Goal: Task Accomplishment & Management: Manage account settings

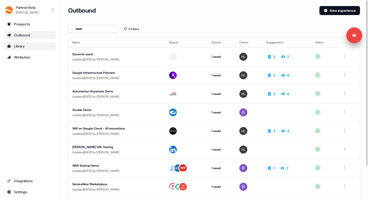
click at [14, 45] on div "Library" at bounding box center [30, 46] width 46 height 5
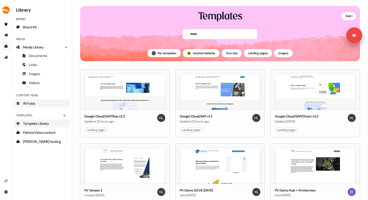
click at [34, 106] on link "All hubs" at bounding box center [42, 103] width 56 height 8
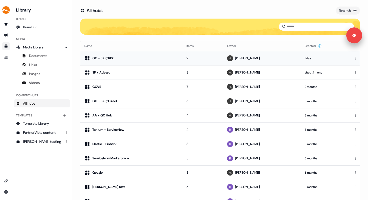
click at [127, 57] on div "GC + SAP/RISE" at bounding box center [131, 58] width 94 height 6
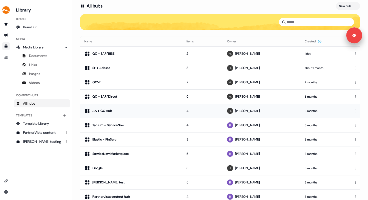
scroll to position [5, 0]
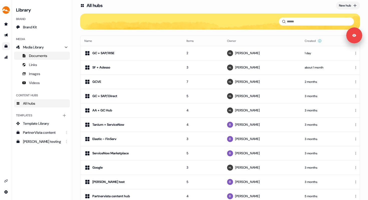
click at [39, 56] on span "Documents" at bounding box center [38, 55] width 18 height 5
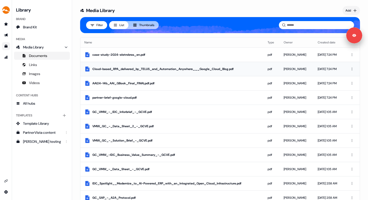
click at [146, 69] on div "Cloud-based_RPA_delivered_by_TELUS_and_Automation_Anywhere___Google_Cloud_Blog.…" at bounding box center [175, 68] width 167 height 5
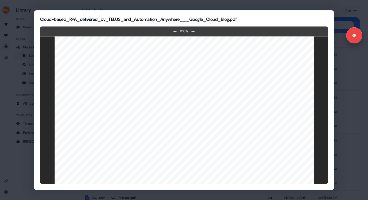
scroll to position [538, 0]
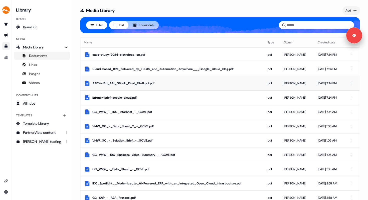
click at [144, 85] on div "AAI24-14b_AAI_GBook_Final_FINALpdf.pdf" at bounding box center [175, 83] width 167 height 5
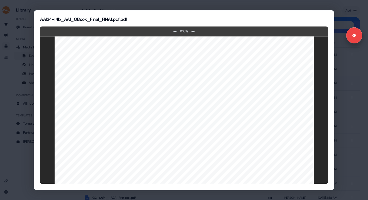
scroll to position [8, 0]
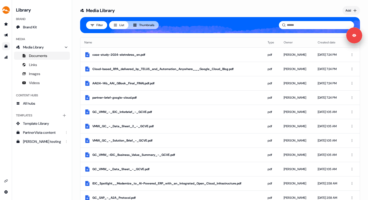
click at [9, 48] on link "Go to templates" at bounding box center [6, 46] width 8 height 8
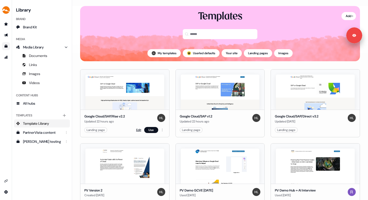
click at [137, 130] on link "Edit" at bounding box center [138, 129] width 5 height 5
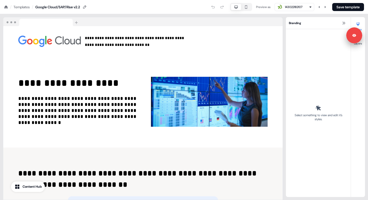
click at [4, 8] on icon at bounding box center [6, 7] width 4 height 4
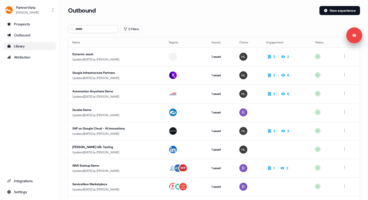
click at [25, 45] on div "Library" at bounding box center [30, 46] width 46 height 5
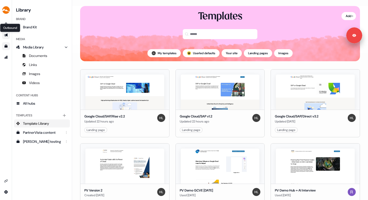
click at [7, 36] on icon "Go to outbound experience" at bounding box center [6, 35] width 4 height 3
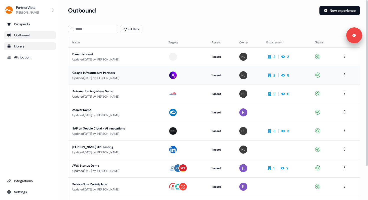
click at [98, 76] on div "Updated [DATE] by [PERSON_NAME]" at bounding box center [116, 77] width 88 height 5
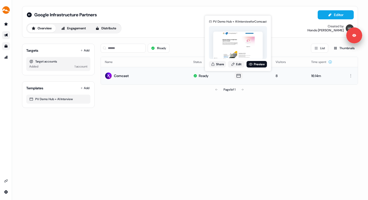
click at [238, 76] on icon at bounding box center [239, 75] width 6 height 5
click at [253, 65] on link "Preview" at bounding box center [257, 64] width 21 height 7
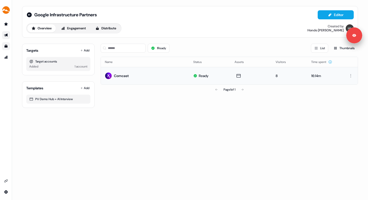
click at [4, 34] on icon "Go to outbound experience" at bounding box center [6, 35] width 4 height 4
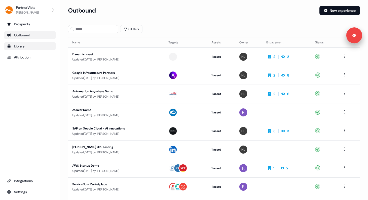
click at [13, 46] on div "Library" at bounding box center [30, 46] width 46 height 5
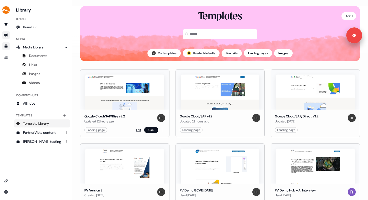
click at [138, 130] on link "Edit" at bounding box center [138, 129] width 5 height 5
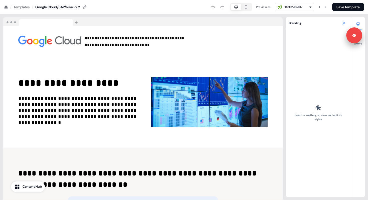
click at [345, 22] on icon at bounding box center [344, 23] width 4 height 4
click at [344, 23] on icon at bounding box center [344, 23] width 4 height 4
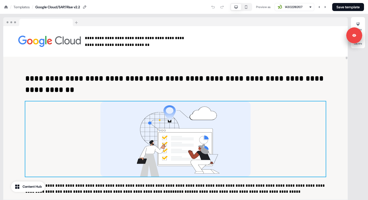
scroll to position [102, 0]
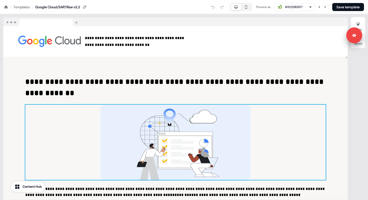
click at [299, 119] on div "To pick up a draggable item, press the space bar. While dragging, use the arrow…" at bounding box center [175, 141] width 300 height 75
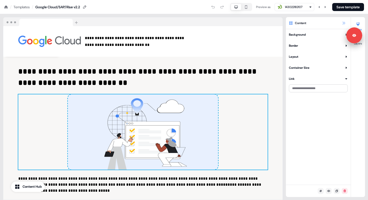
click at [343, 24] on icon at bounding box center [344, 23] width 4 height 4
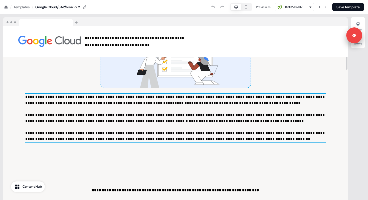
scroll to position [200, 0]
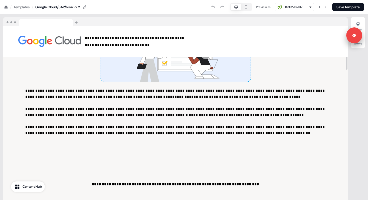
click at [229, 140] on div "**********" at bounding box center [175, 57] width 330 height 198
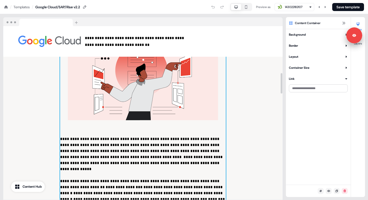
scroll to position [391, 0]
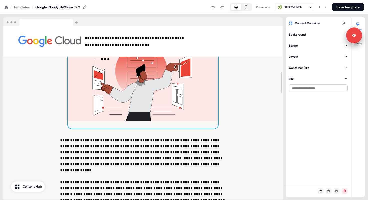
click at [215, 92] on img at bounding box center [143, 78] width 150 height 100
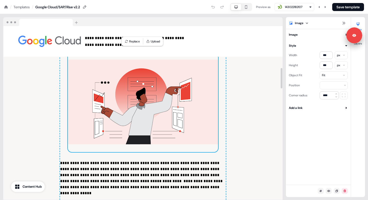
scroll to position [346, 0]
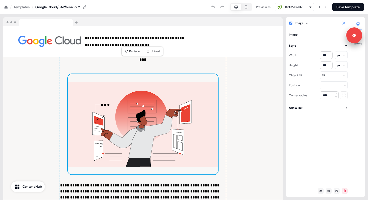
click at [344, 21] on icon at bounding box center [344, 23] width 4 height 4
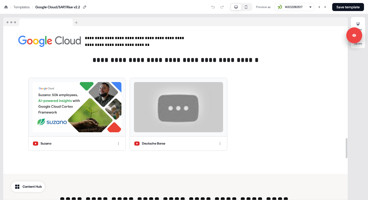
scroll to position [971, 0]
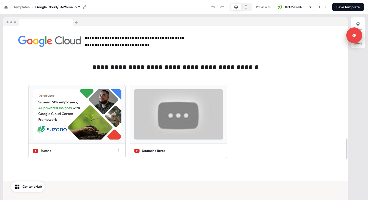
click at [254, 93] on div "Suzano Deutsche Borse" at bounding box center [173, 121] width 304 height 79
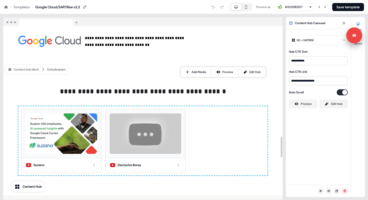
scroll to position [937, 0]
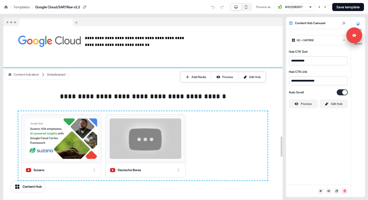
click at [277, 104] on div "**********" at bounding box center [142, 134] width 279 height 132
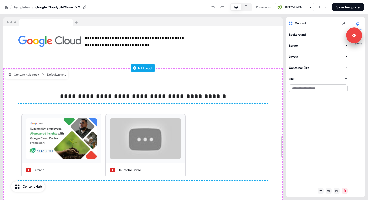
click at [263, 65] on div "Add block" at bounding box center [142, 67] width 279 height 5
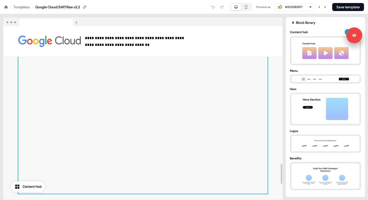
scroll to position [1169, 0]
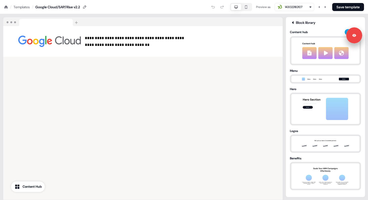
click at [293, 23] on icon at bounding box center [293, 22] width 2 height 3
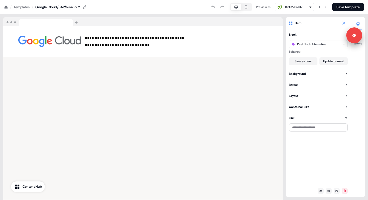
click at [344, 23] on icon at bounding box center [344, 23] width 4 height 4
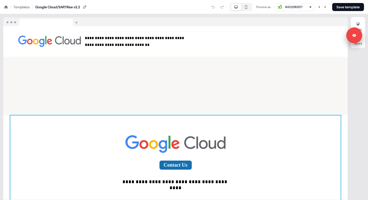
scroll to position [1311, 0]
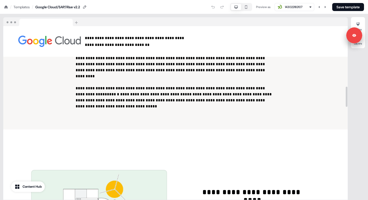
click at [244, 5] on icon "button" at bounding box center [246, 7] width 6 height 4
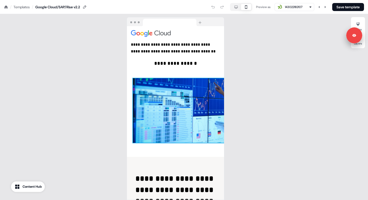
scroll to position [48, 0]
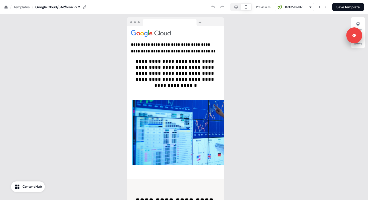
click at [197, 106] on img at bounding box center [208, 132] width 150 height 64
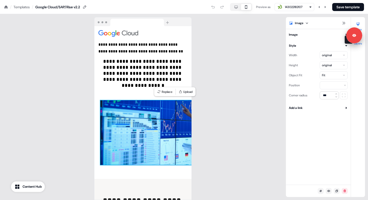
click at [361, 44] on button "Layers" at bounding box center [358, 39] width 14 height 11
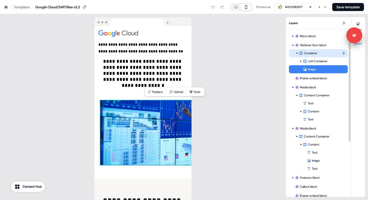
click at [317, 51] on div "Container" at bounding box center [320, 53] width 43 height 5
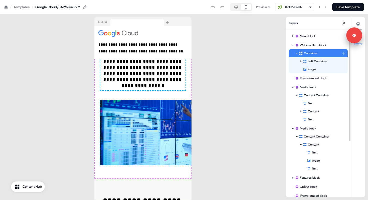
scroll to position [30, 0]
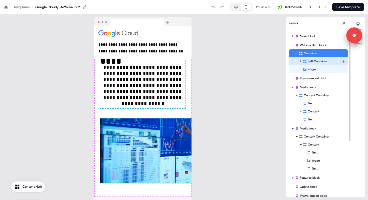
click at [330, 61] on div "Left Container" at bounding box center [322, 61] width 39 height 5
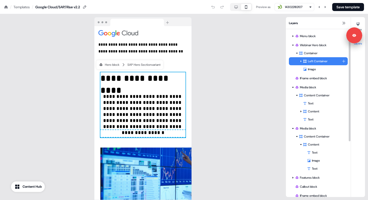
scroll to position [0, 0]
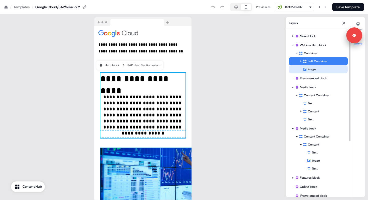
click at [326, 68] on div "Image" at bounding box center [325, 69] width 45 height 5
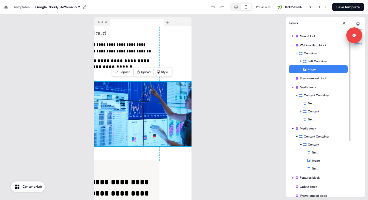
scroll to position [67, 33]
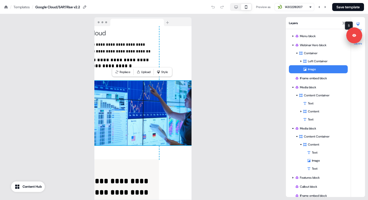
click at [360, 22] on icon at bounding box center [358, 24] width 4 height 4
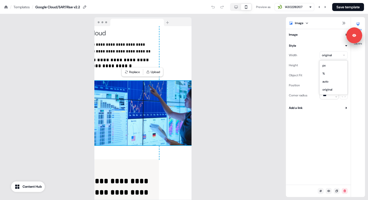
click at [335, 0] on html "**********" at bounding box center [184, 0] width 368 height 0
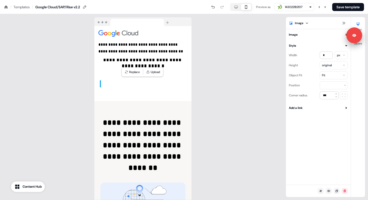
scroll to position [67, 0]
click at [344, 0] on html "**********" at bounding box center [184, 0] width 368 height 0
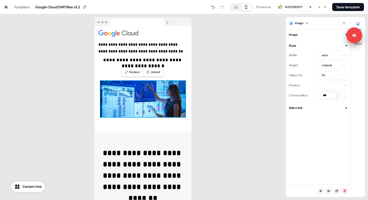
click at [345, 23] on icon at bounding box center [344, 23] width 3 height 3
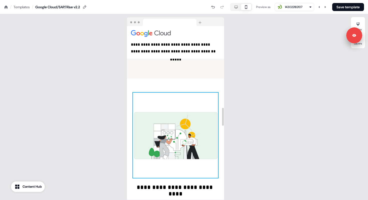
scroll to position [811, 0]
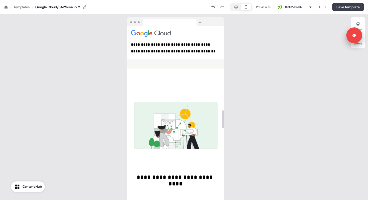
click at [340, 4] on button "Save template" at bounding box center [348, 7] width 32 height 8
click at [20, 5] on div "Templates" at bounding box center [22, 7] width 16 height 5
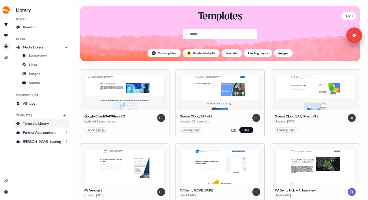
click at [234, 131] on link "Edit" at bounding box center [233, 129] width 5 height 5
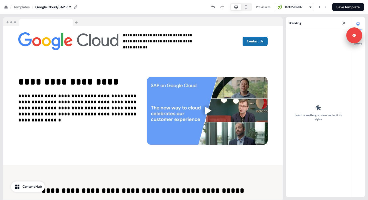
click at [246, 8] on icon "button" at bounding box center [246, 7] width 6 height 4
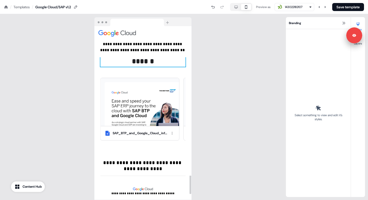
scroll to position [966, 0]
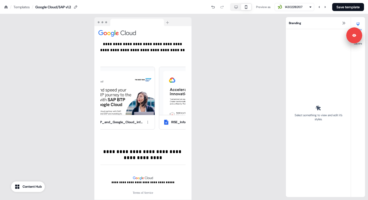
click at [8, 7] on div "/ Templates /" at bounding box center [18, 7] width 29 height 6
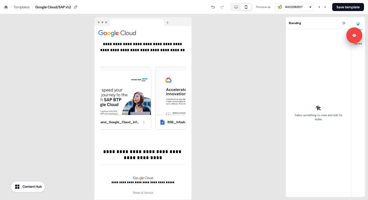
click at [17, 6] on div "Templates" at bounding box center [22, 7] width 16 height 5
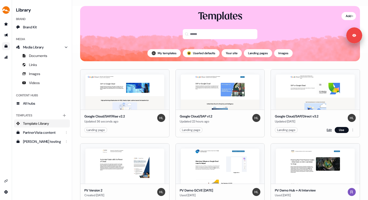
click at [328, 129] on link "Edit" at bounding box center [329, 129] width 5 height 5
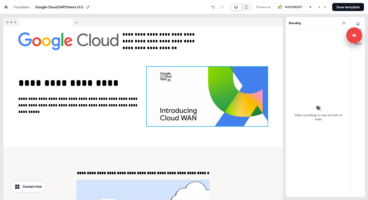
scroll to position [25, 0]
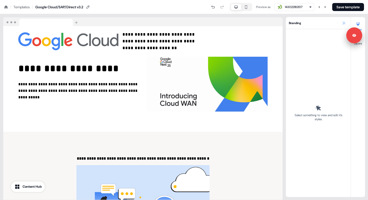
click at [345, 24] on icon at bounding box center [344, 23] width 4 height 4
click at [342, 22] on button at bounding box center [344, 23] width 6 height 6
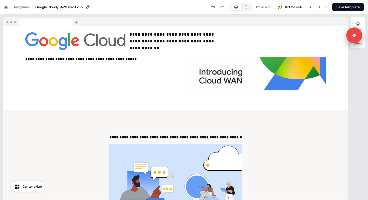
scroll to position [0, 0]
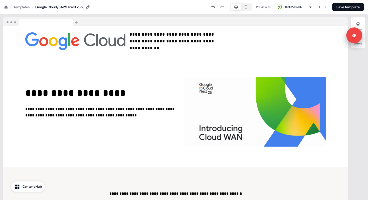
click at [246, 4] on button "button" at bounding box center [246, 7] width 10 height 6
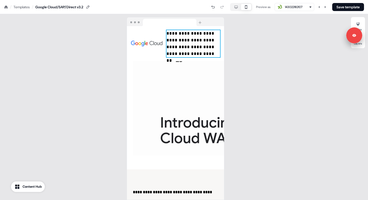
scroll to position [92, 0]
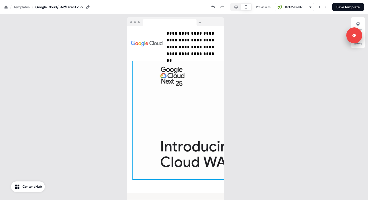
click at [203, 135] on img at bounding box center [258, 117] width 250 height 123
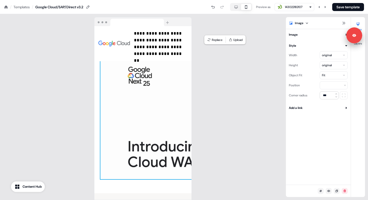
click at [153, 150] on img at bounding box center [225, 117] width 250 height 123
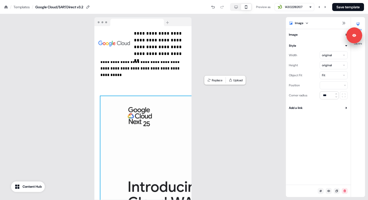
scroll to position [38, 0]
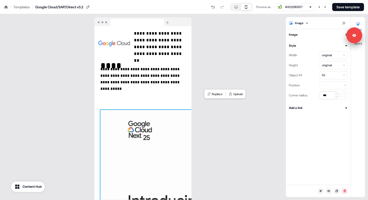
click at [235, 7] on icon "button" at bounding box center [236, 7] width 3 height 3
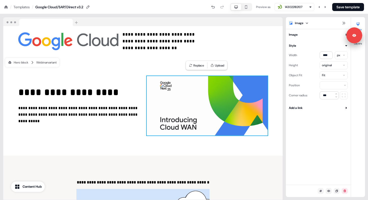
scroll to position [1, 0]
click at [246, 9] on icon "button" at bounding box center [246, 7] width 6 height 4
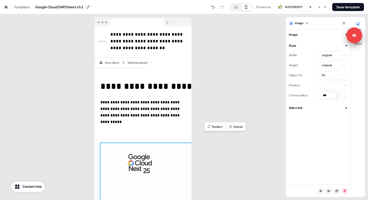
scroll to position [5, 0]
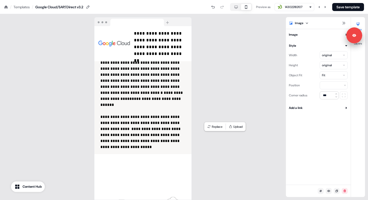
click at [190, 81] on div at bounding box center [190, 113] width 3 height 174
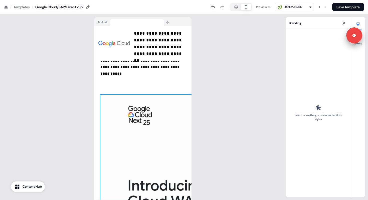
scroll to position [64, 0]
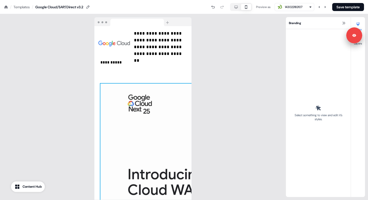
click at [165, 158] on img at bounding box center [225, 144] width 250 height 123
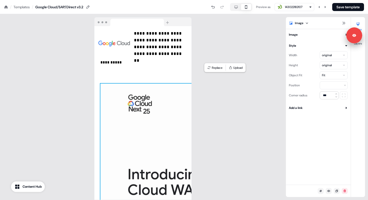
click at [164, 163] on img at bounding box center [225, 144] width 250 height 123
click at [342, 0] on html "**********" at bounding box center [184, 0] width 368 height 0
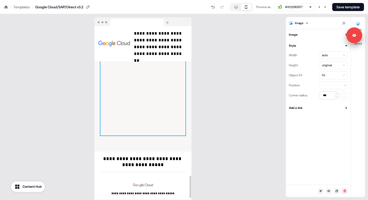
scroll to position [1177, 0]
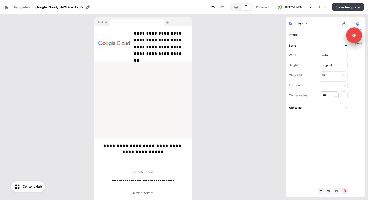
click at [348, 5] on button "Save template" at bounding box center [348, 7] width 32 height 8
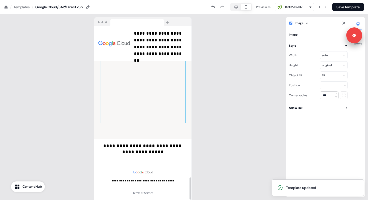
click at [183, 80] on div at bounding box center [142, 72] width 85 height 100
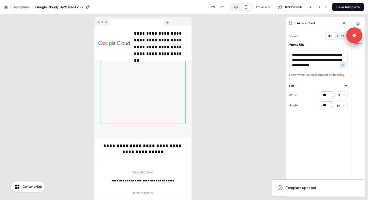
click at [343, 0] on html "**********" at bounding box center [184, 0] width 368 height 0
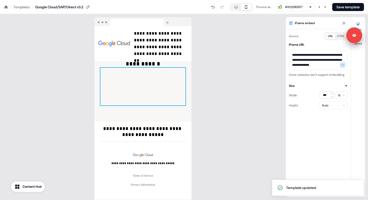
scroll to position [1115, 0]
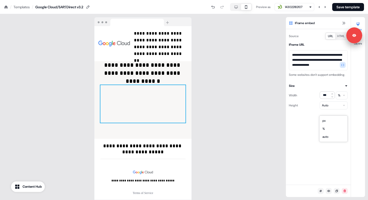
click at [340, 0] on html "**********" at bounding box center [184, 0] width 368 height 0
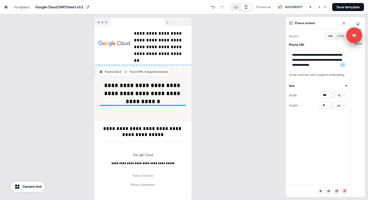
scroll to position [1077, 0]
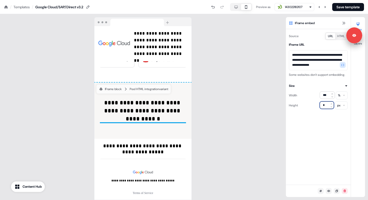
click at [325, 109] on input "*" at bounding box center [327, 105] width 14 height 8
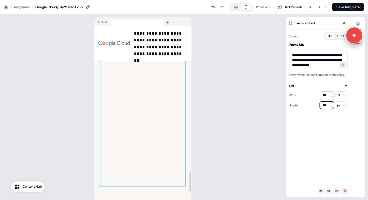
scroll to position [1229, 0]
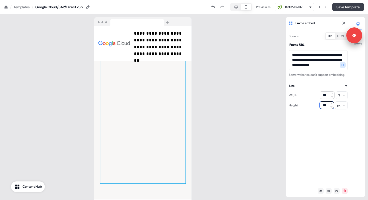
type input "***"
click at [343, 10] on button "Save template" at bounding box center [348, 7] width 32 height 8
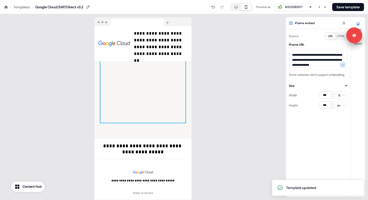
click at [6, 6] on icon at bounding box center [6, 6] width 3 height 3
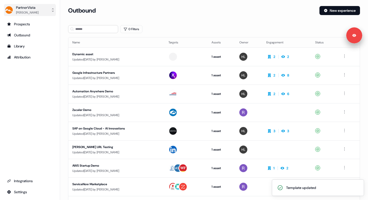
click at [25, 11] on div "[PERSON_NAME]" at bounding box center [27, 12] width 23 height 5
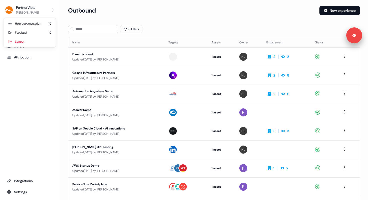
click at [46, 75] on div "PartnerVista [PERSON_NAME] Help documentation Feedback Logout Prospects Outboun…" at bounding box center [30, 100] width 60 height 200
click at [26, 5] on div "PartnerVista" at bounding box center [27, 7] width 23 height 5
click at [26, 42] on div "Logout" at bounding box center [30, 41] width 48 height 9
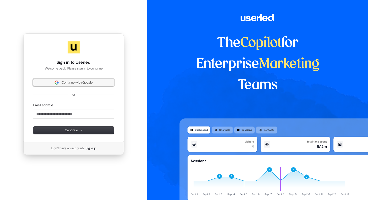
click at [91, 83] on span "Continue with Google" at bounding box center [77, 82] width 31 height 5
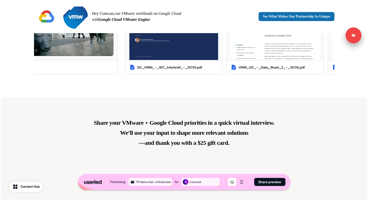
scroll to position [394, 0]
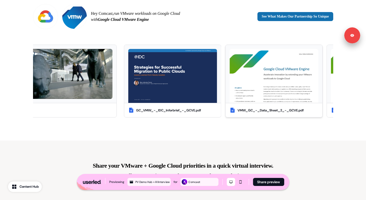
click at [242, 110] on div "VMW_GC_-_Data_Sheet_2_-_GCVE.pdf" at bounding box center [271, 110] width 66 height 5
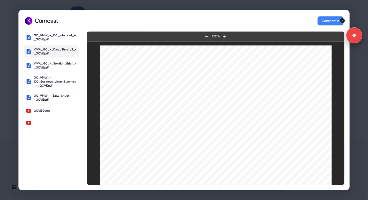
click at [57, 54] on div "VMW_GC_-_Data_Sheet_2_-_GCVE.pdf" at bounding box center [55, 51] width 43 height 8
click at [56, 63] on div "VMW_GC_-_Solution_Brief_-_GCVE.pdf" at bounding box center [55, 65] width 43 height 8
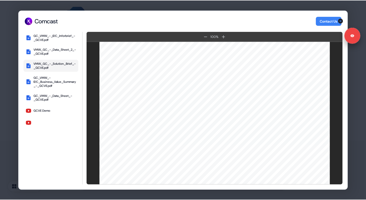
scroll to position [300, 0]
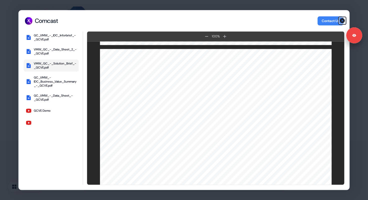
click at [343, 21] on icon "button" at bounding box center [342, 20] width 5 height 5
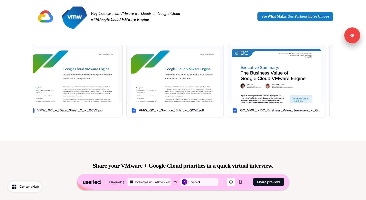
click at [295, 20] on link "See What Makes Our Partnership So Unique" at bounding box center [296, 16] width 76 height 9
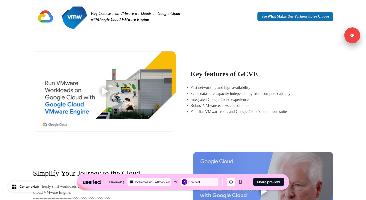
scroll to position [77, 0]
